Goal: Find specific page/section: Find specific page/section

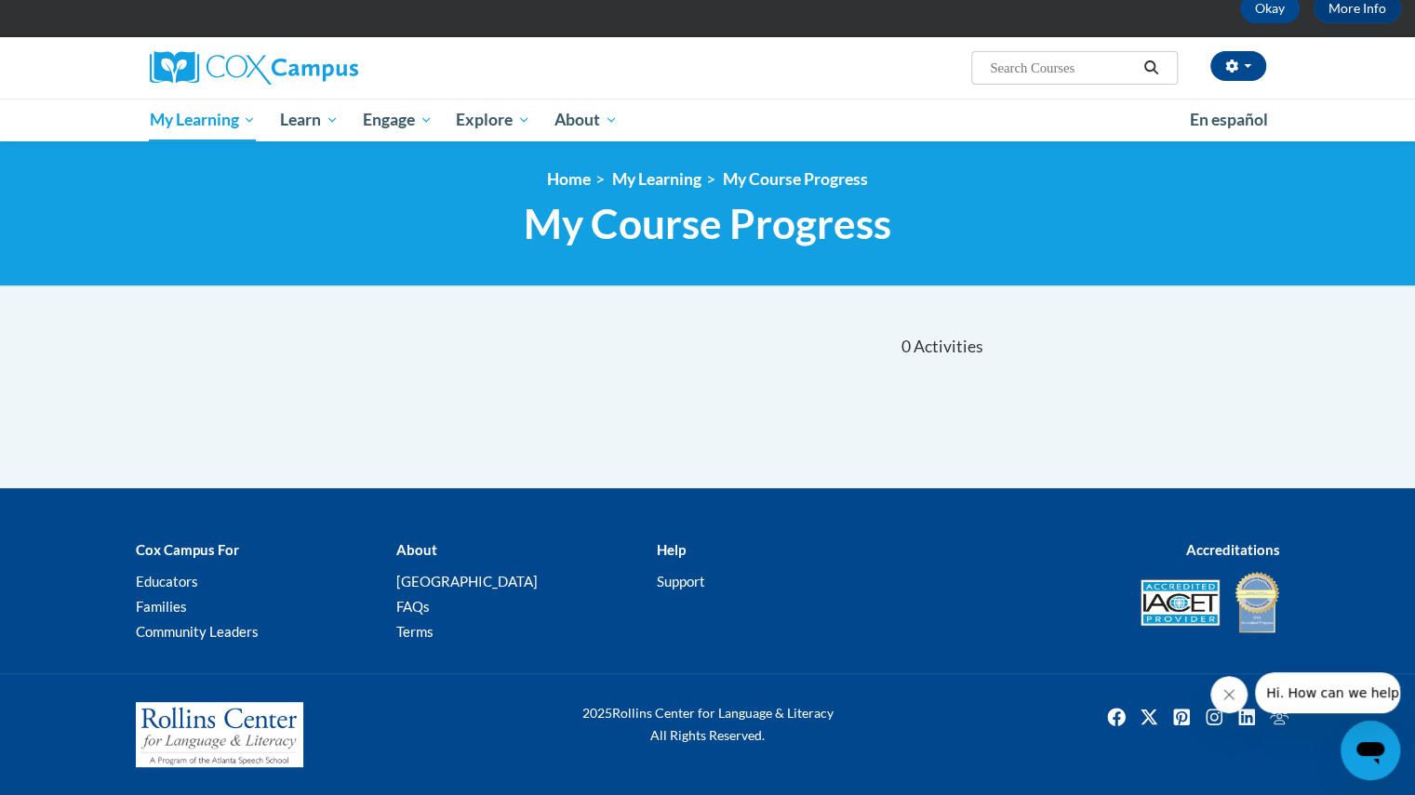
scroll to position [100, 0]
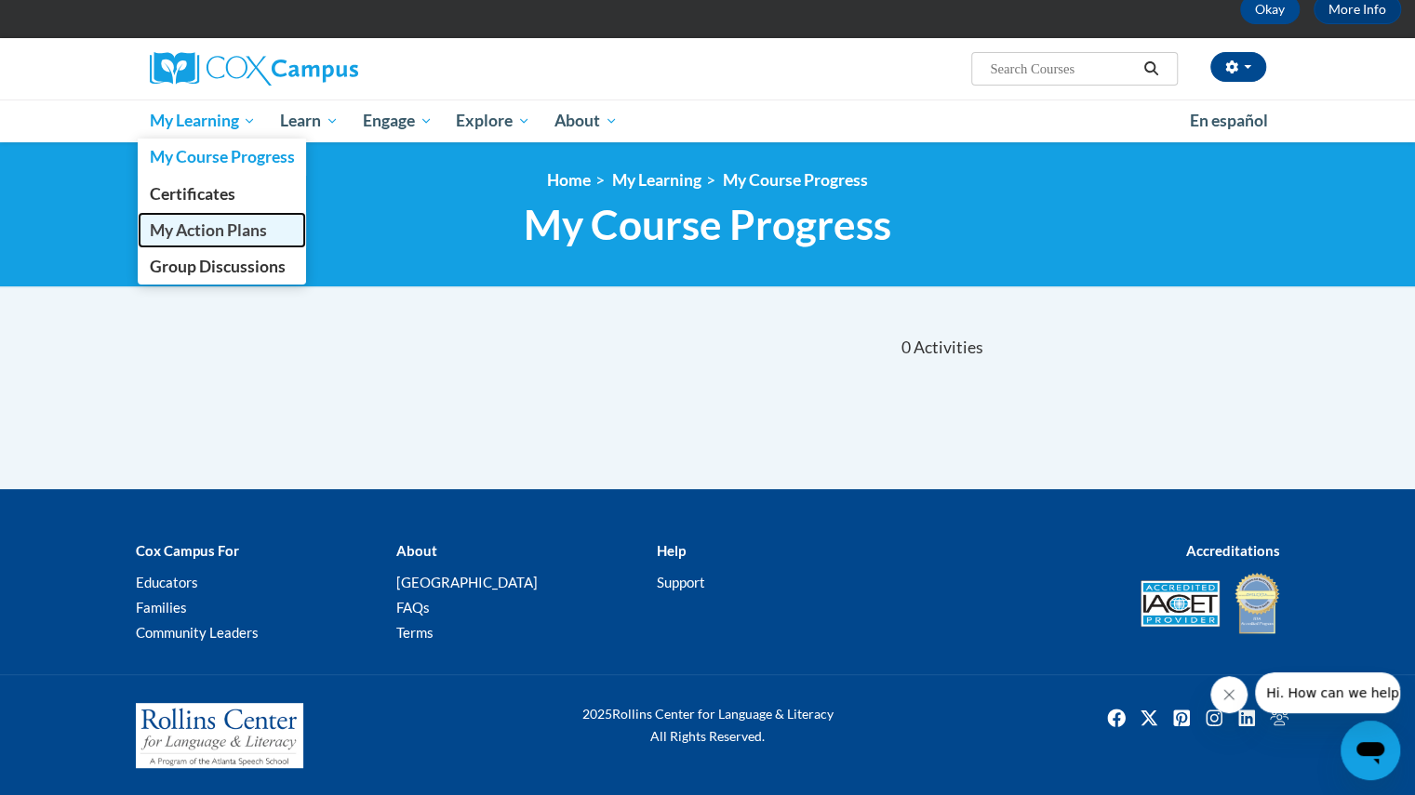
click at [220, 220] on span "My Action Plans" at bounding box center [207, 230] width 117 height 20
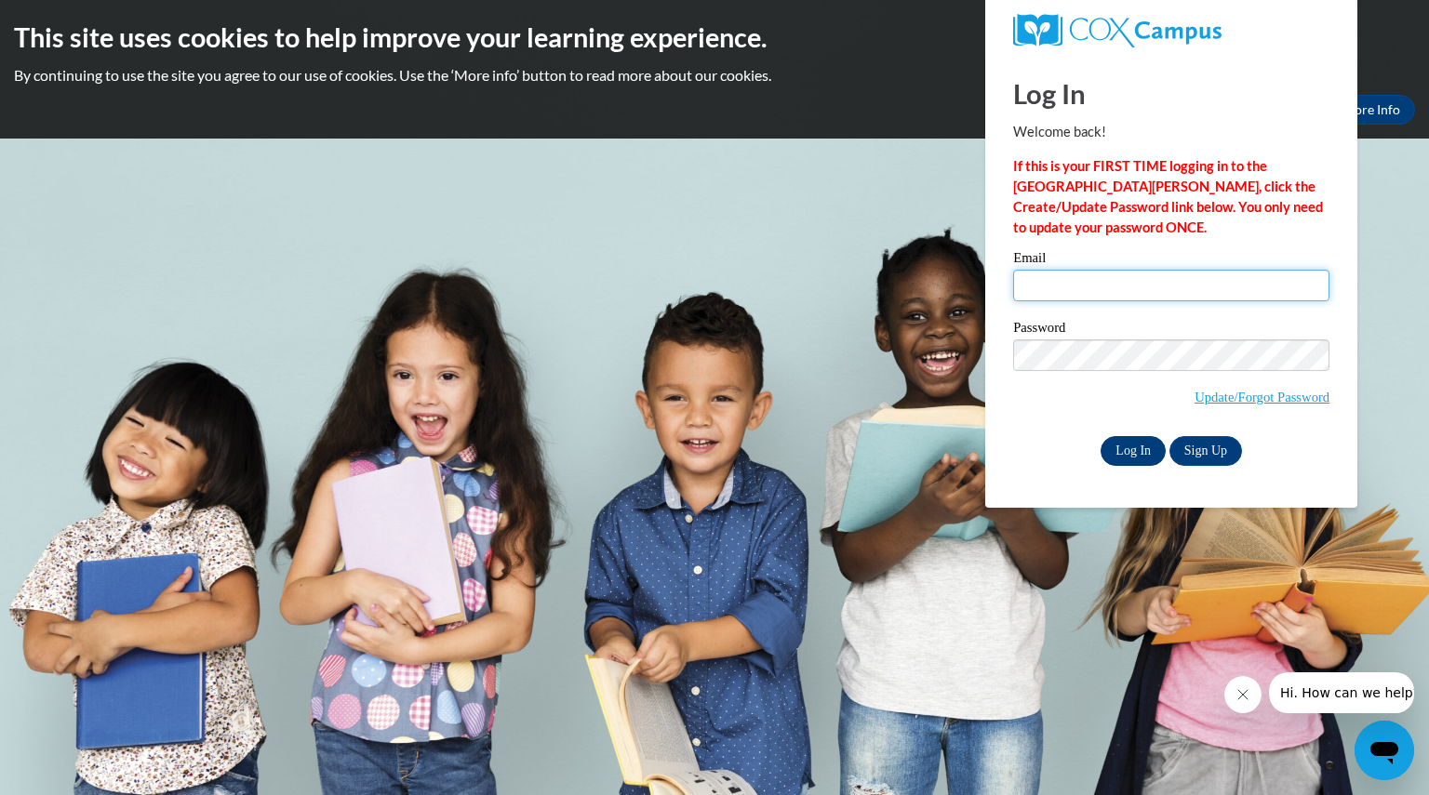
type input "[EMAIL_ADDRESS][DOMAIN_NAME]"
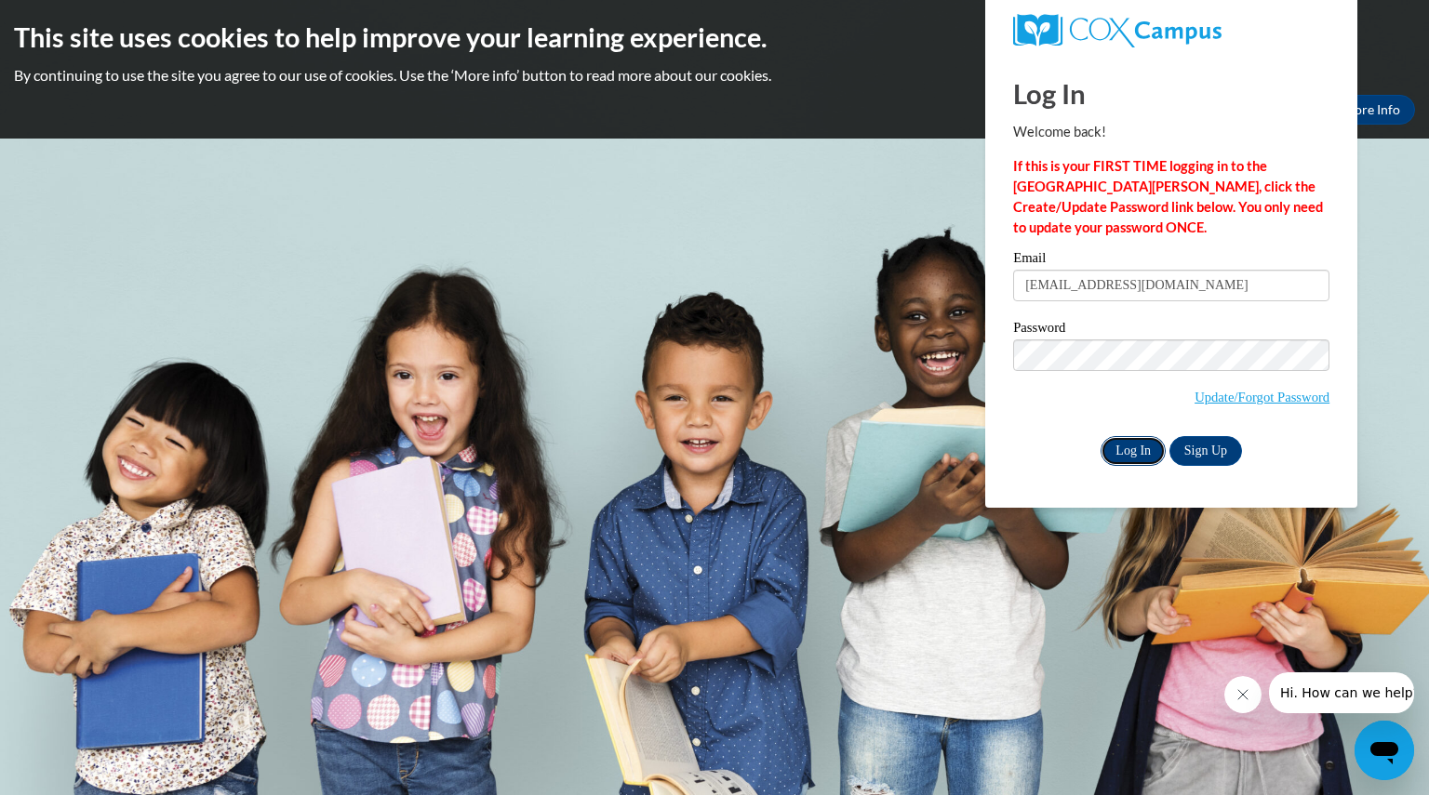
click at [1143, 445] on input "Log In" at bounding box center [1132, 451] width 65 height 30
